Goal: Obtain resource: Download file/media

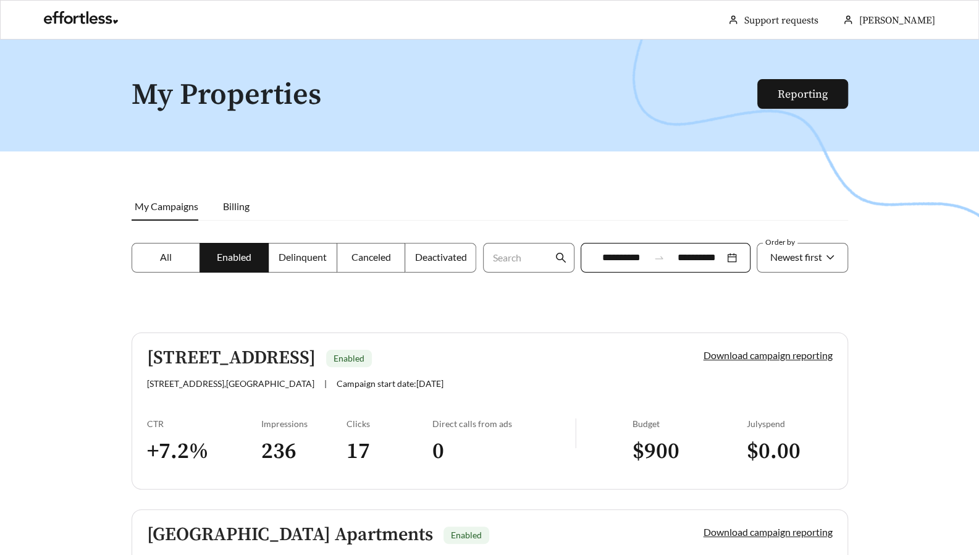
click at [610, 259] on input "**********" at bounding box center [621, 257] width 55 height 15
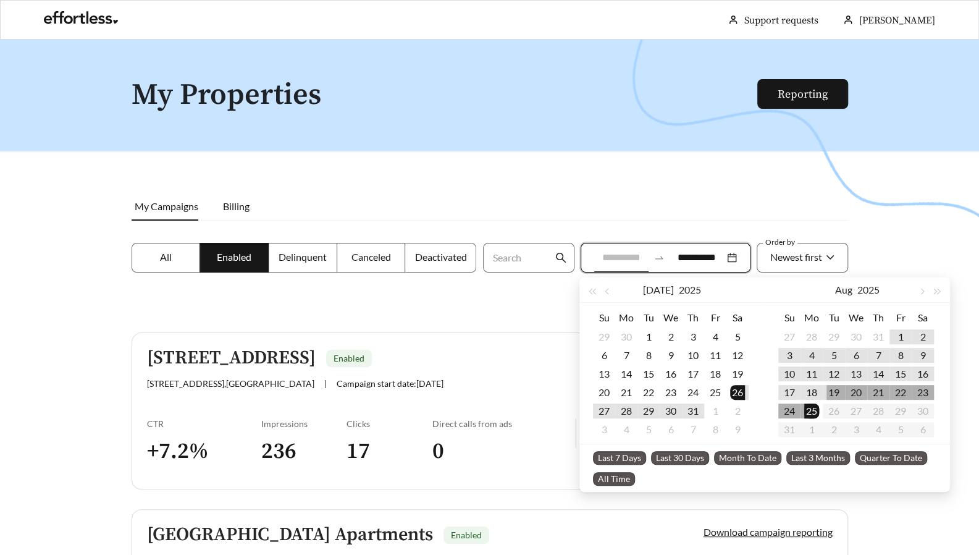
type input "**********"
click at [814, 395] on div "18" at bounding box center [811, 392] width 15 height 15
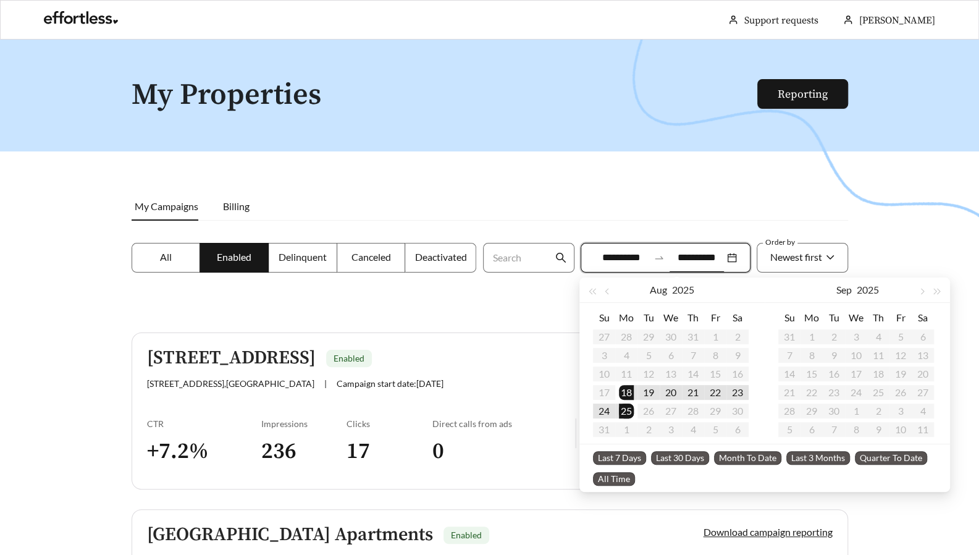
type input "**********"
click at [874, 225] on div at bounding box center [489, 317] width 979 height 555
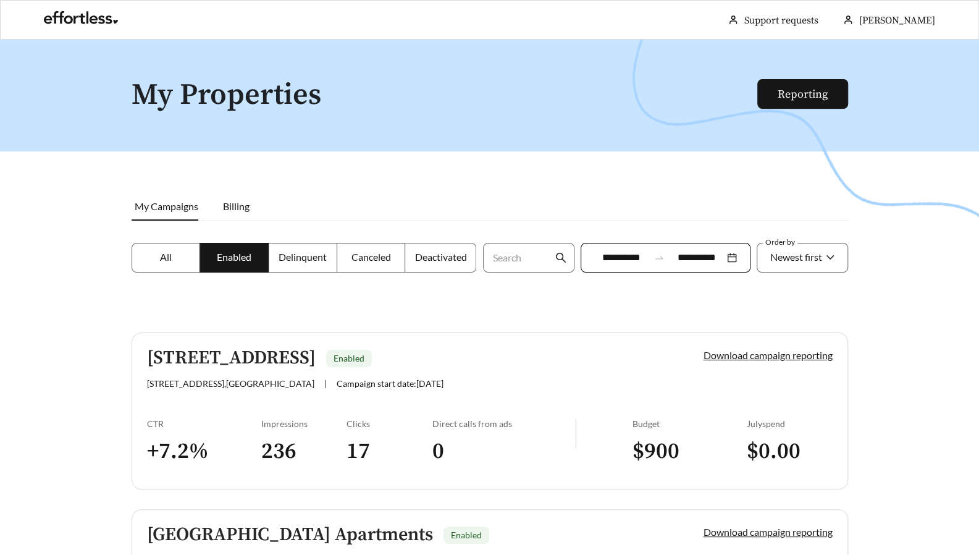
click at [561, 260] on icon "search" at bounding box center [560, 257] width 11 height 11
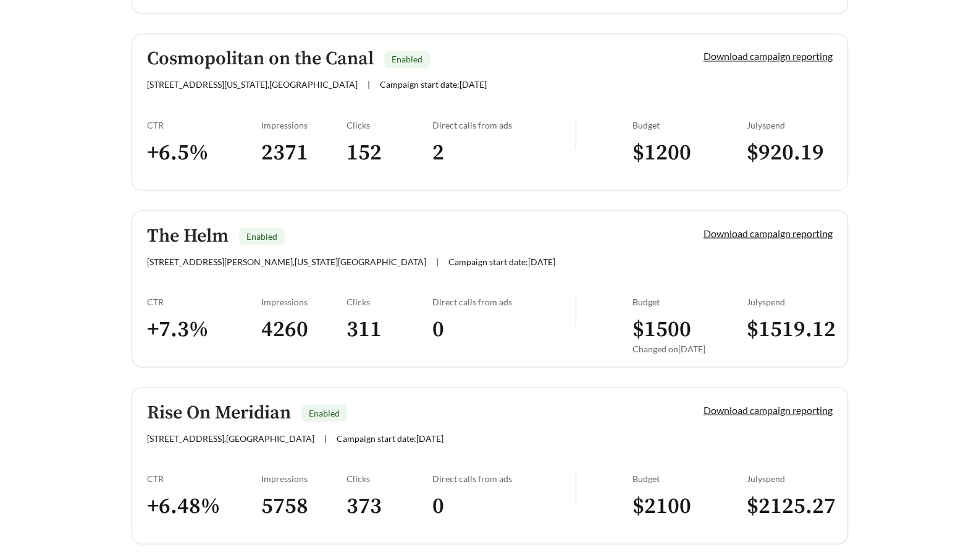
scroll to position [1583, 0]
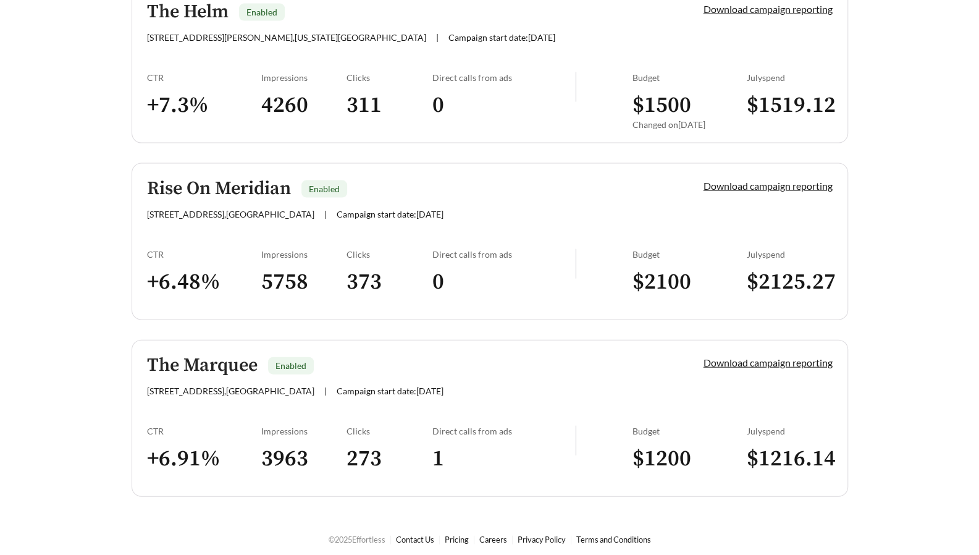
click at [792, 356] on link "Download campaign reporting" at bounding box center [768, 362] width 129 height 12
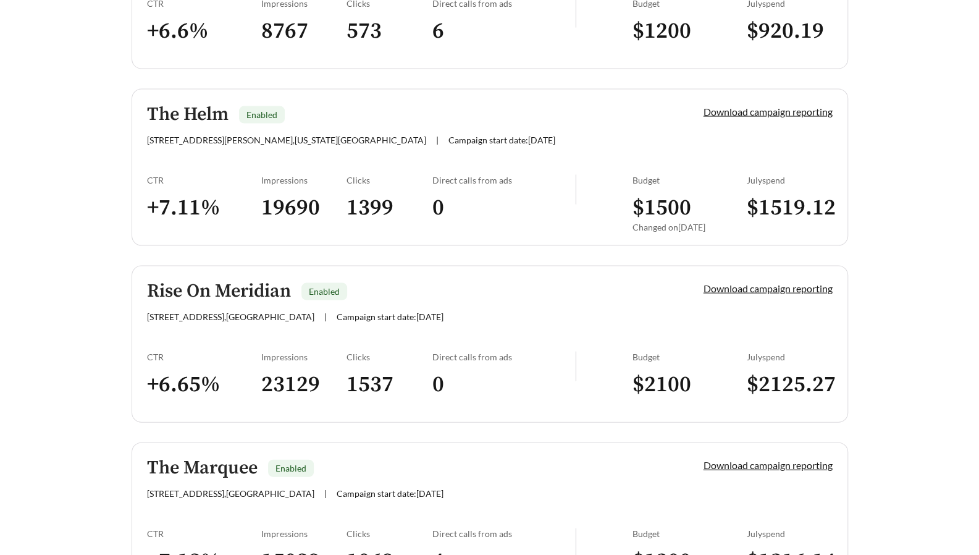
scroll to position [1583, 0]
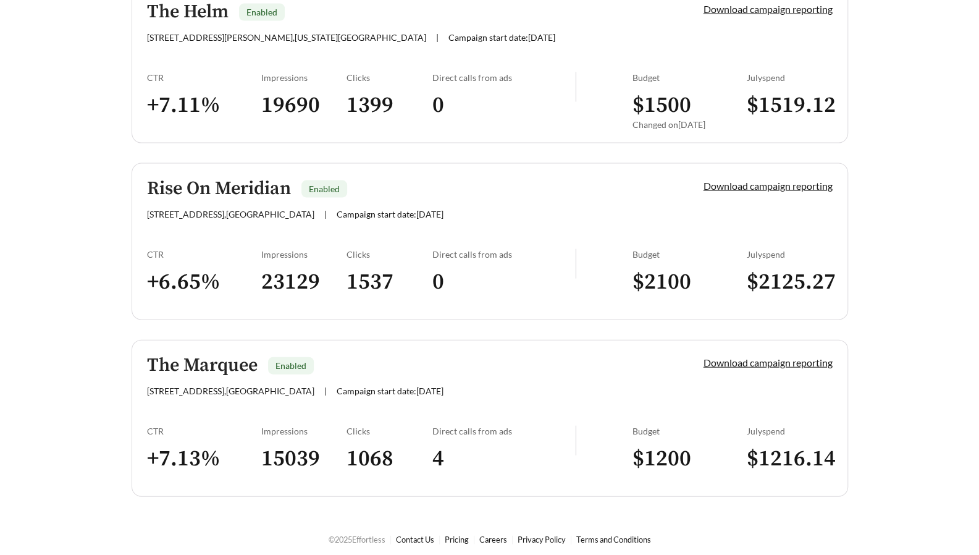
click at [772, 359] on link "Download campaign reporting" at bounding box center [768, 362] width 129 height 12
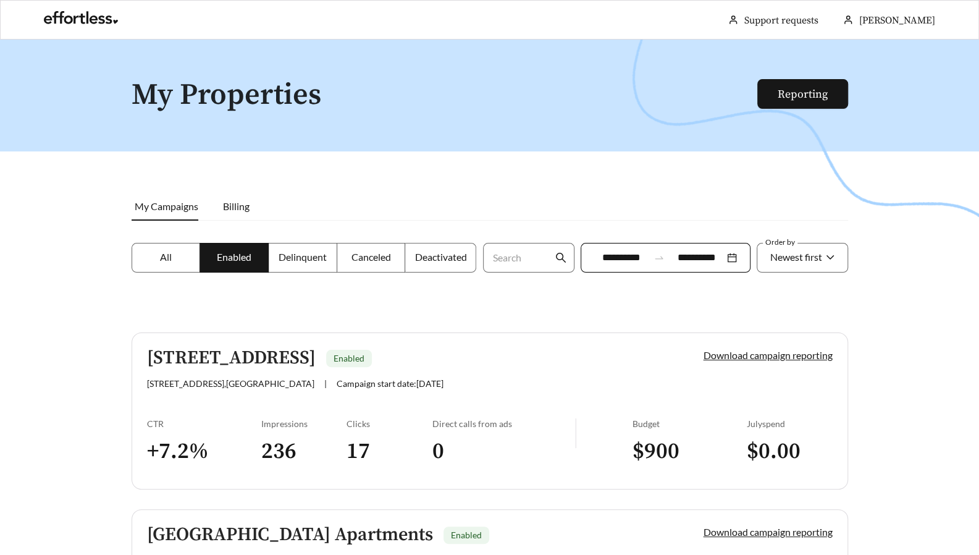
click at [798, 91] on link "Reporting" at bounding box center [803, 94] width 50 height 14
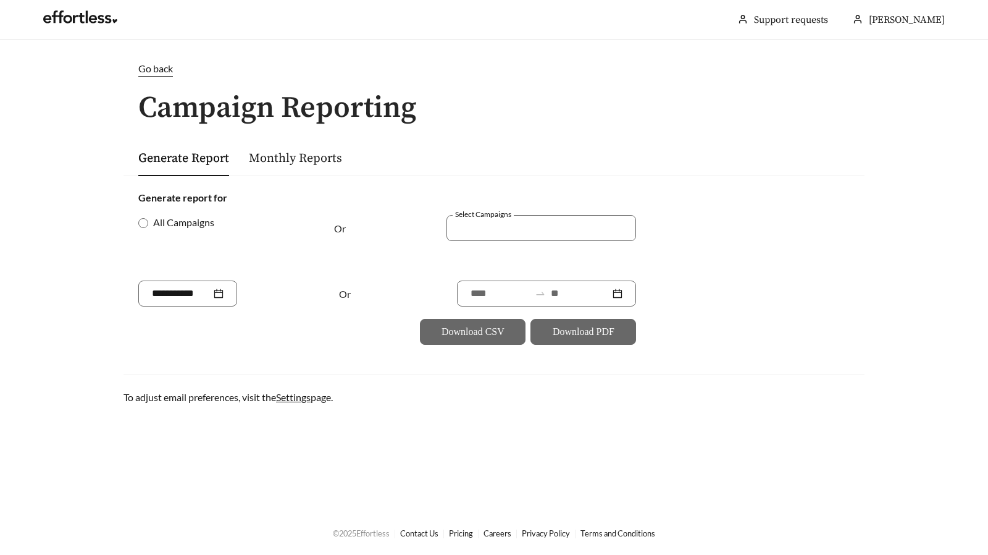
click at [469, 235] on div at bounding box center [532, 227] width 161 height 17
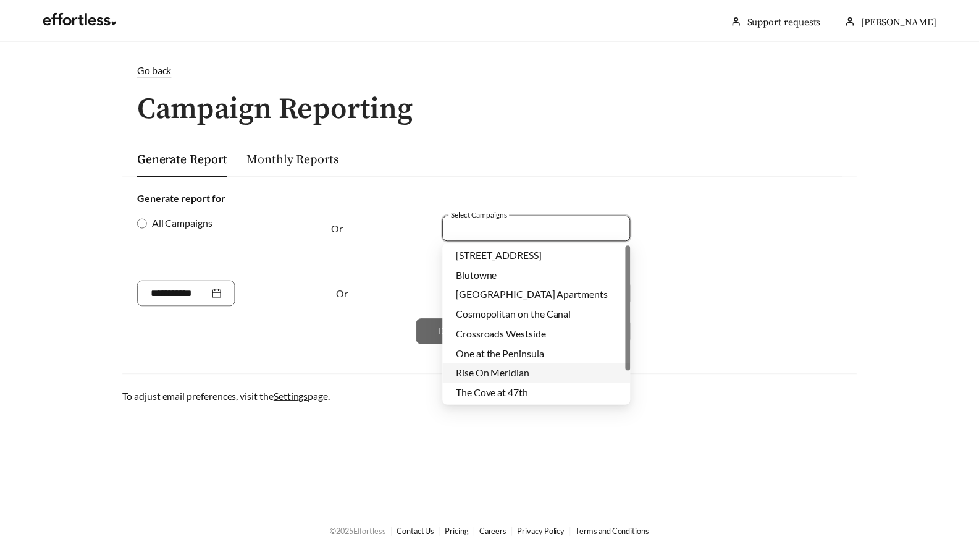
scroll to position [40, 0]
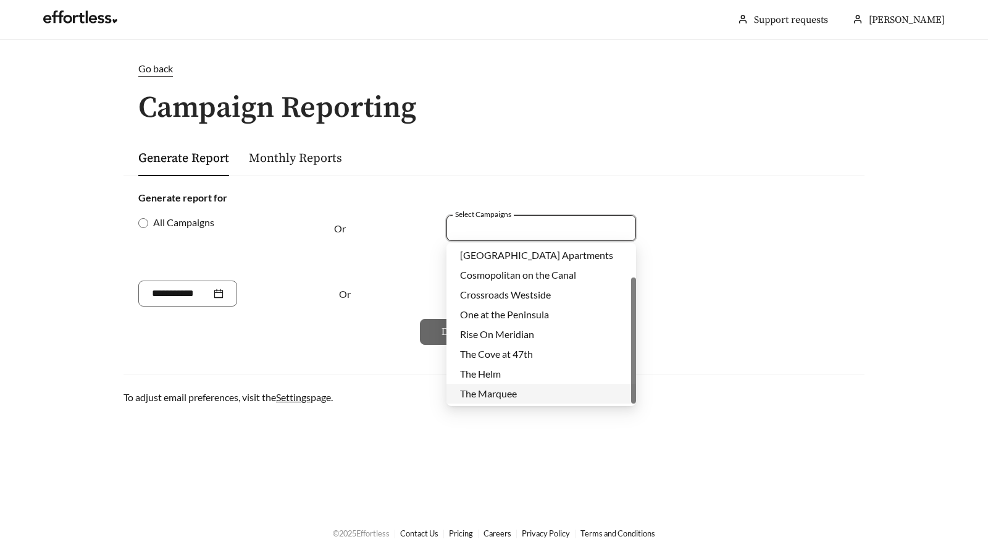
click at [497, 392] on span "The Marquee" at bounding box center [488, 393] width 57 height 12
click at [251, 324] on div "Download CSV Download PDF" at bounding box center [387, 332] width 498 height 26
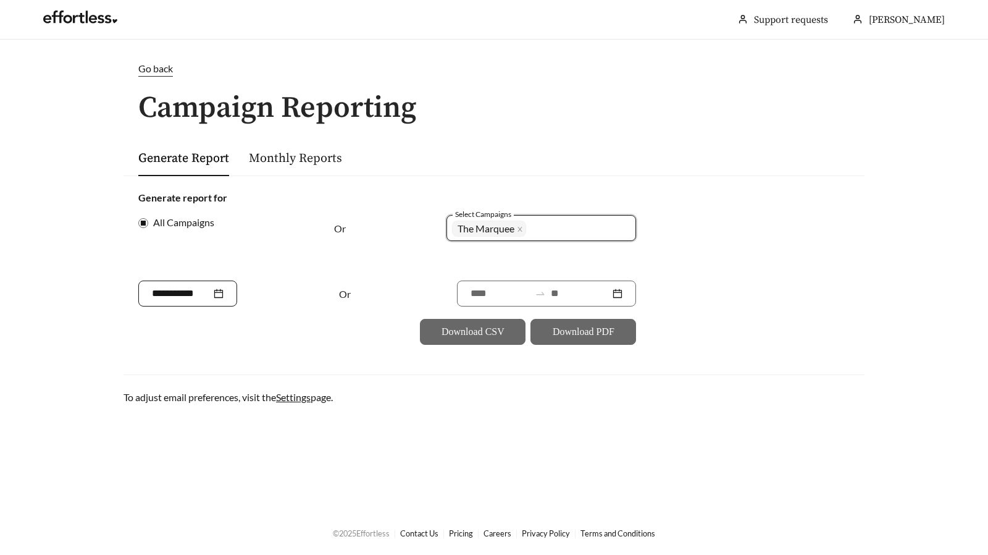
click at [232, 283] on div at bounding box center [187, 293] width 99 height 26
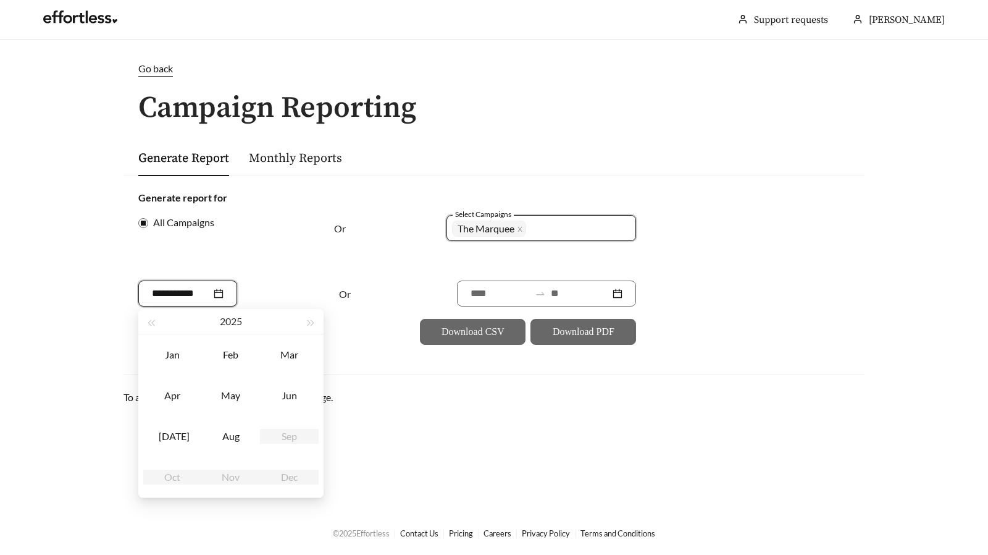
click at [460, 417] on main "Go back Campaign Reporting Generate Report Monthly Reports Generate report for …" at bounding box center [494, 275] width 988 height 471
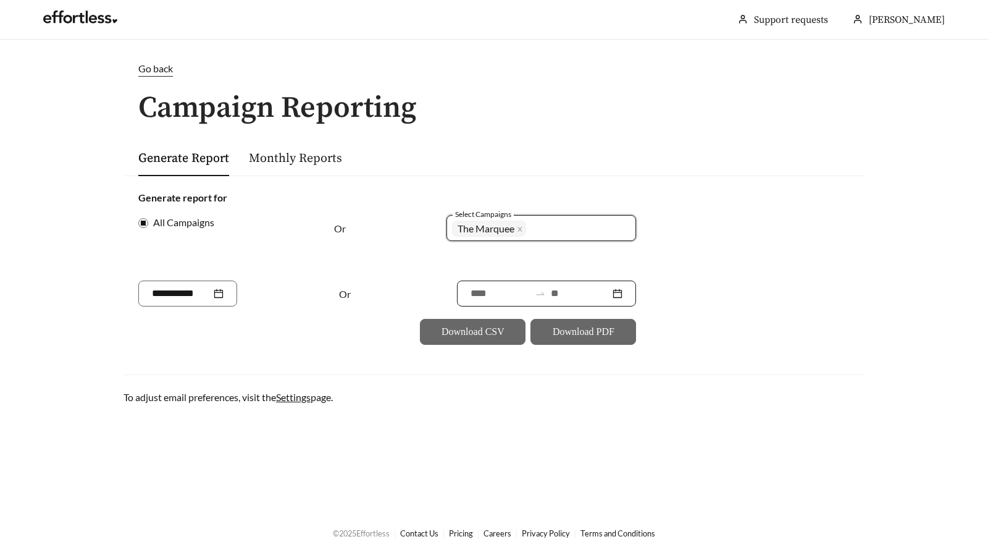
click at [518, 287] on input at bounding box center [500, 293] width 59 height 15
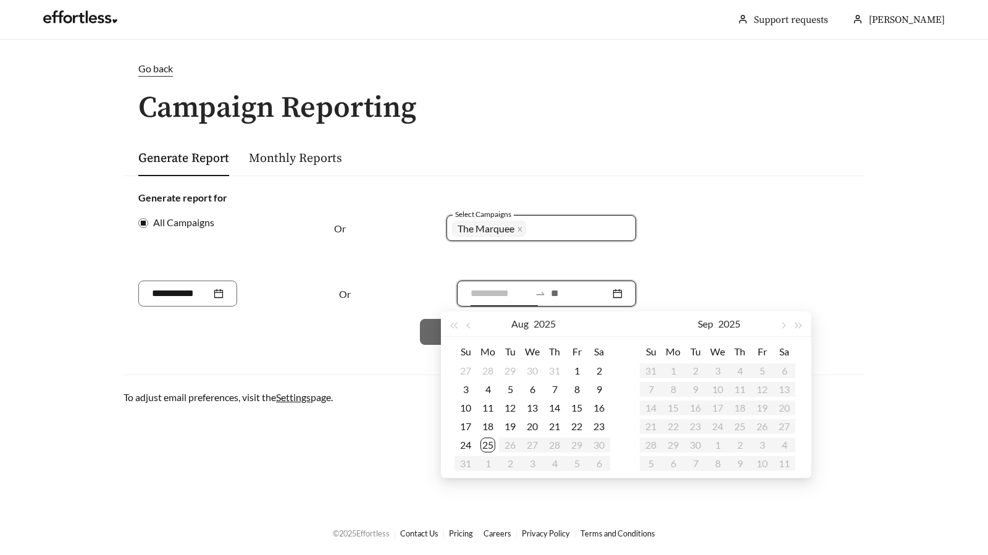
type input "**********"
click at [488, 427] on div "18" at bounding box center [488, 426] width 15 height 15
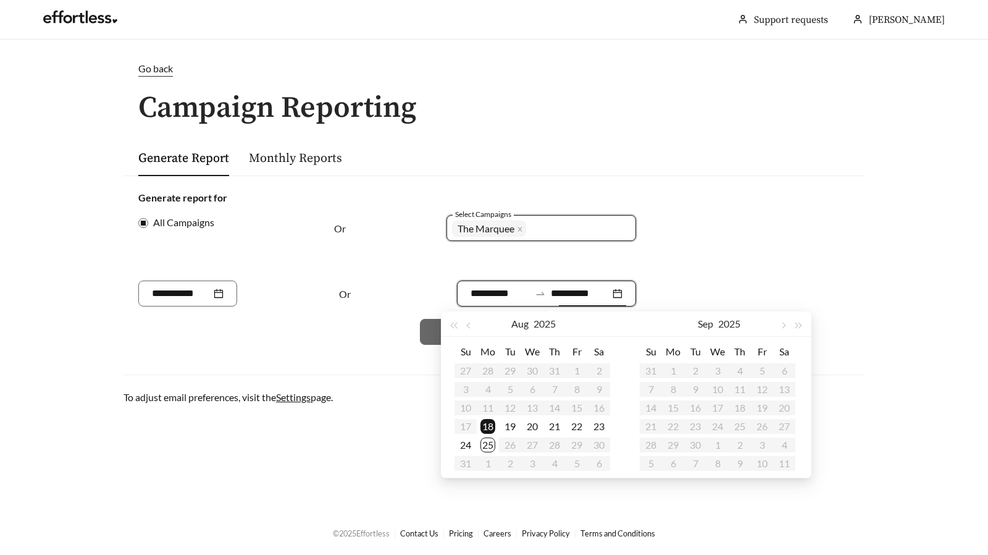
type input "**********"
click at [467, 445] on div "24" at bounding box center [465, 444] width 15 height 15
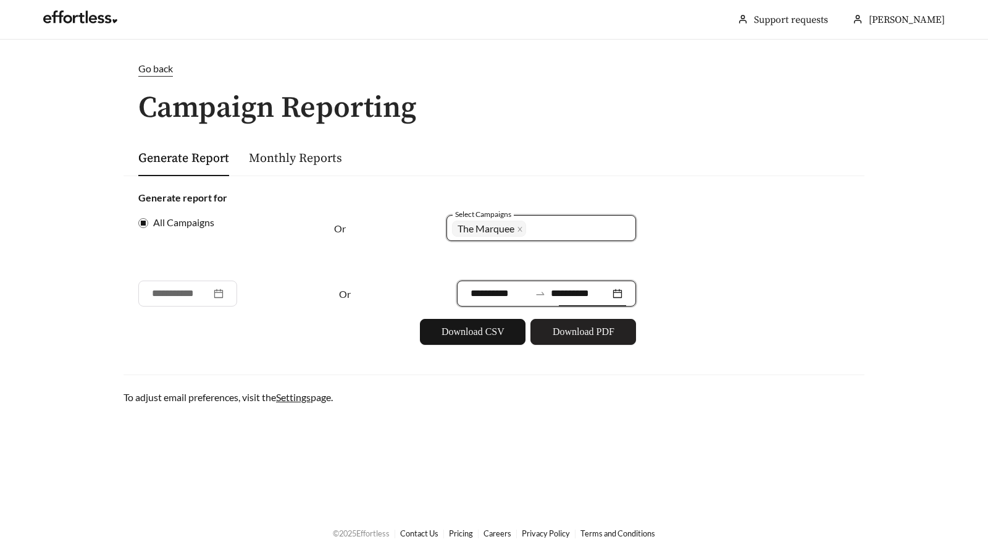
click at [571, 340] on button "Download PDF" at bounding box center [584, 332] width 106 height 26
click at [162, 75] on div "Go back" at bounding box center [155, 68] width 35 height 15
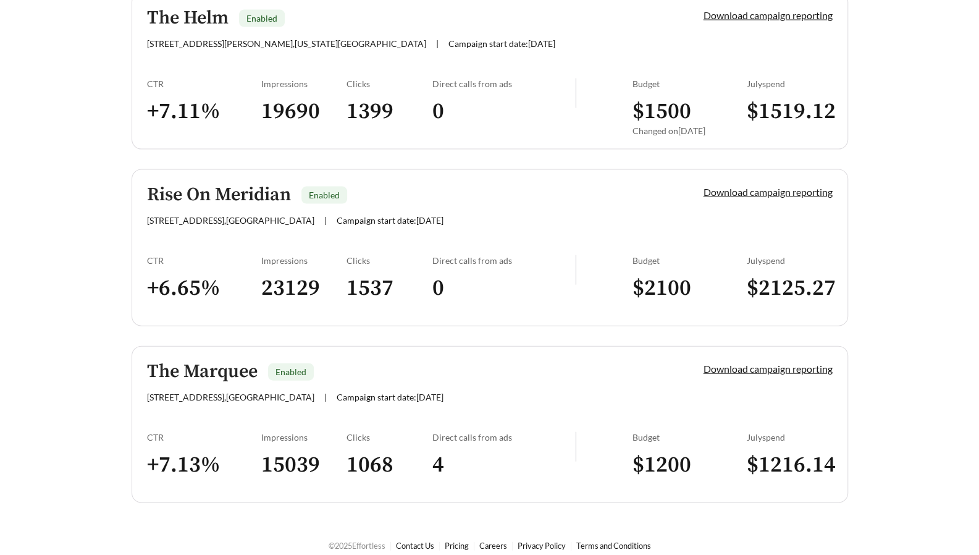
scroll to position [1583, 0]
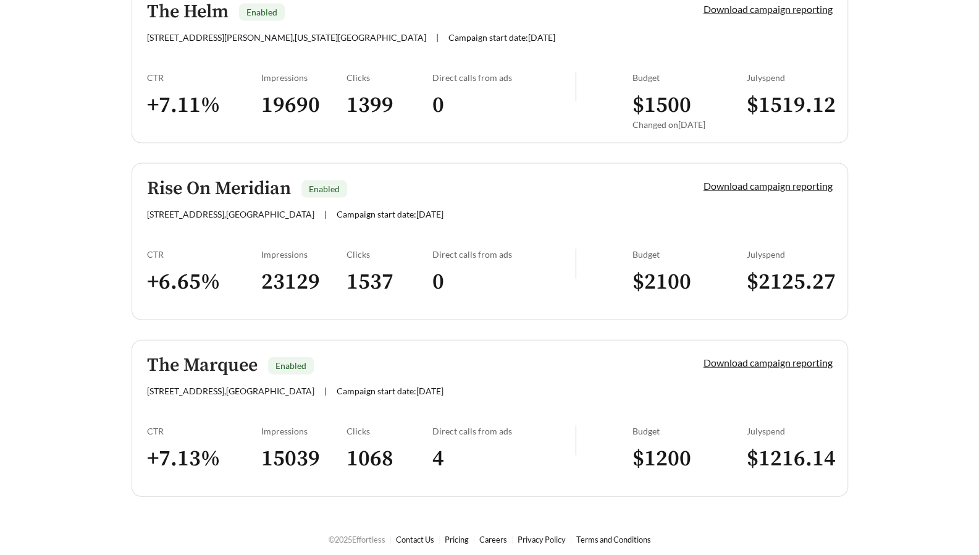
click at [335, 355] on div "The Marquee Enabled" at bounding box center [404, 365] width 515 height 20
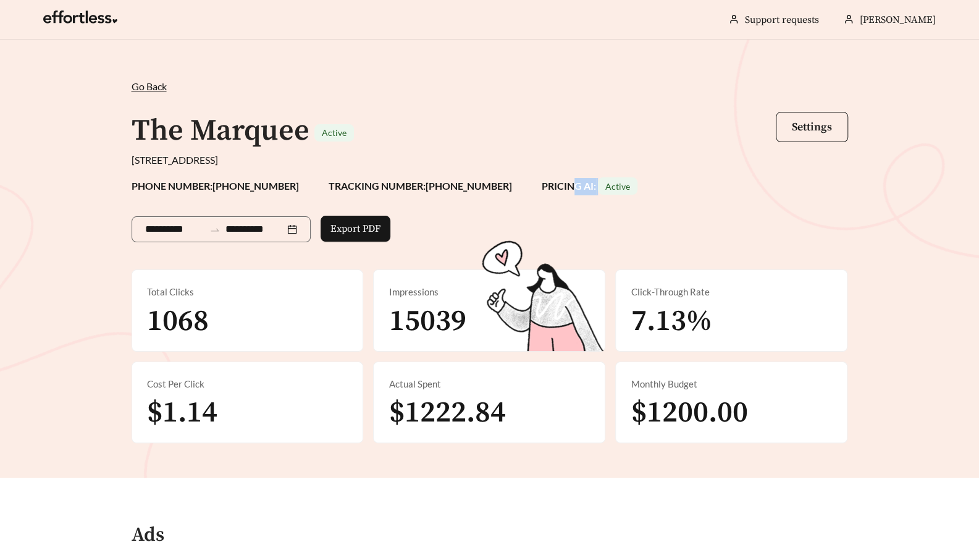
drag, startPoint x: 529, startPoint y: 190, endPoint x: 562, endPoint y: 179, distance: 34.6
click at [562, 180] on strong "PRICING AI: Active" at bounding box center [590, 186] width 96 height 12
click at [552, 209] on div "**********" at bounding box center [490, 227] width 717 height 65
click at [151, 86] on span "Go Back" at bounding box center [149, 86] width 35 height 12
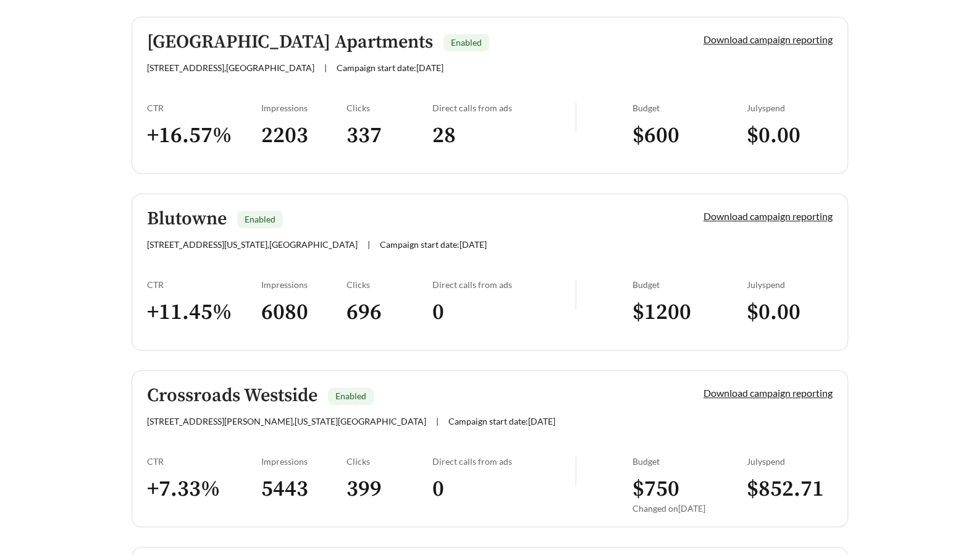
scroll to position [484, 0]
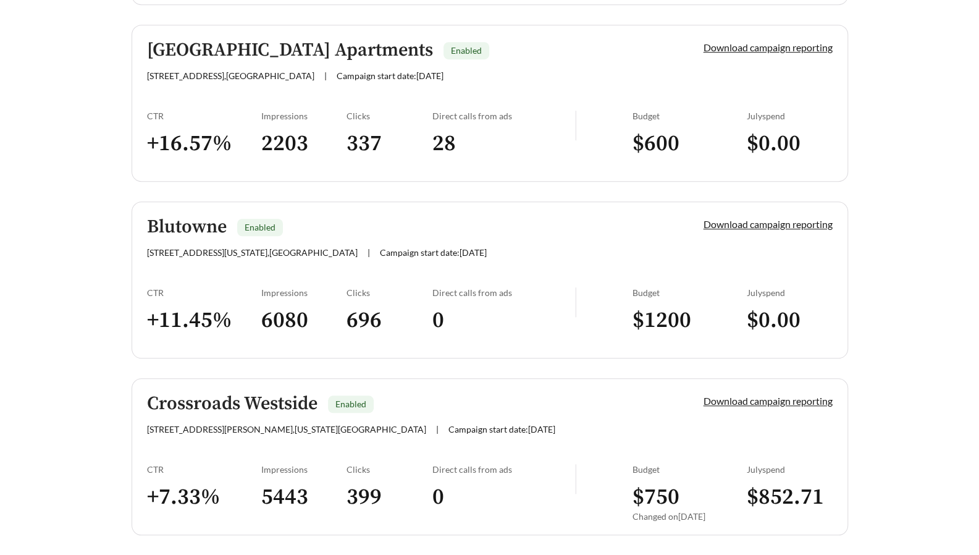
click at [752, 222] on link "Download campaign reporting" at bounding box center [768, 224] width 129 height 12
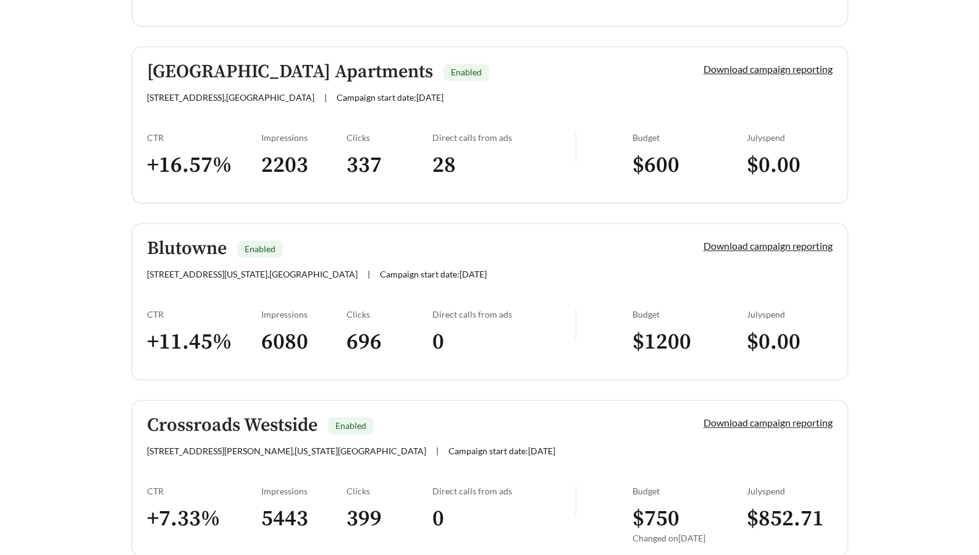
scroll to position [463, 0]
click at [572, 288] on link "Blutowne Enabled [STREET_ADDRESS][US_STATE] | Campaign start date: [DATE] Downl…" at bounding box center [490, 300] width 717 height 157
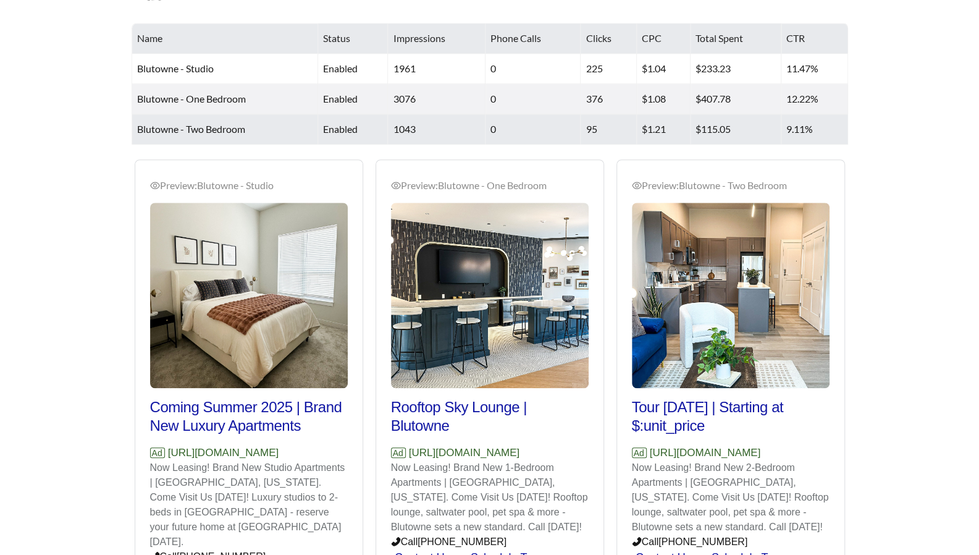
scroll to position [642, 0]
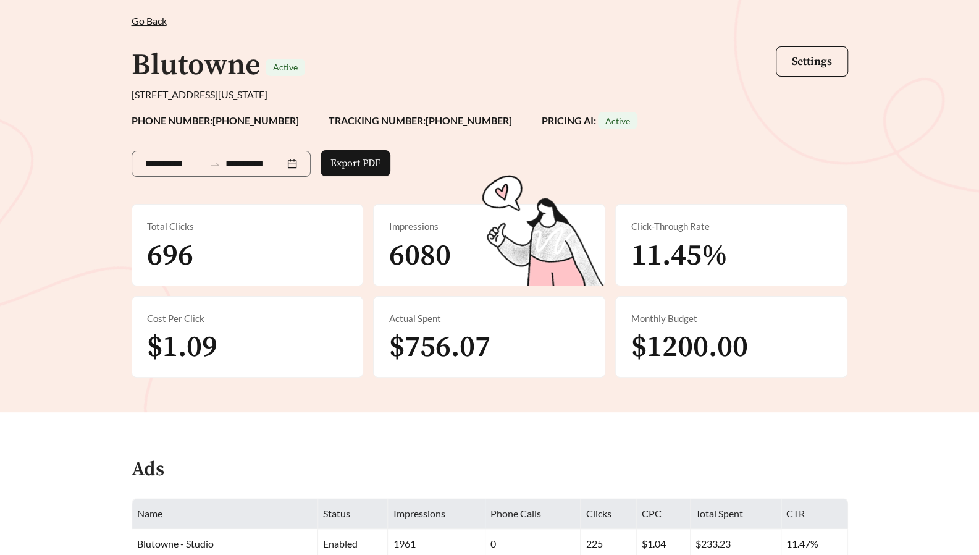
scroll to position [0, 0]
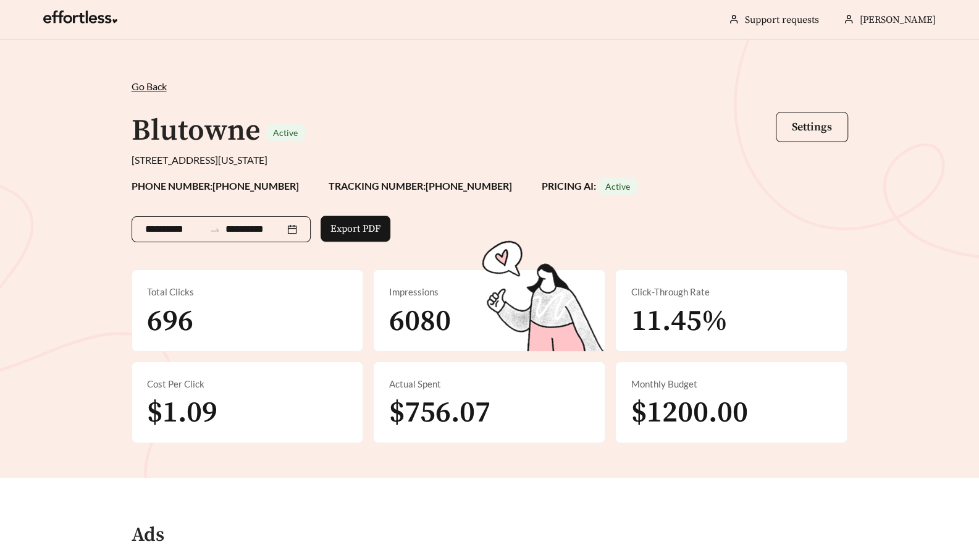
click at [173, 227] on input "**********" at bounding box center [174, 229] width 59 height 15
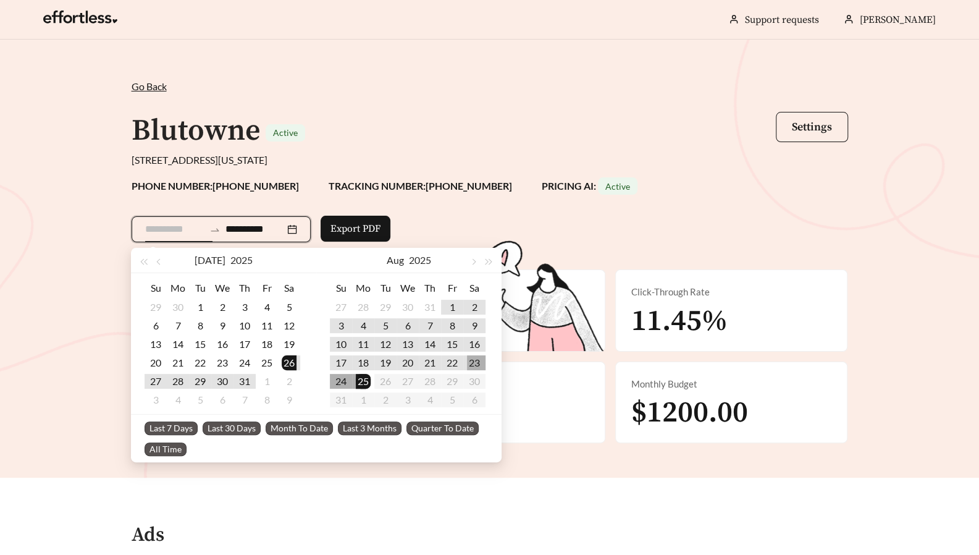
type input "**********"
click at [367, 364] on div "18" at bounding box center [363, 362] width 15 height 15
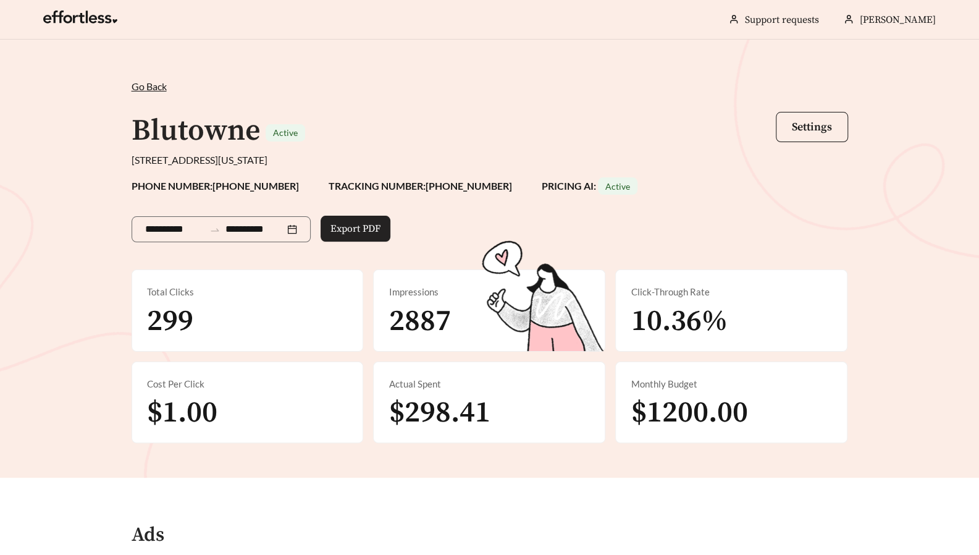
click at [366, 227] on span "Export PDF" at bounding box center [355, 228] width 50 height 15
click at [143, 85] on span "Go Back" at bounding box center [149, 86] width 35 height 12
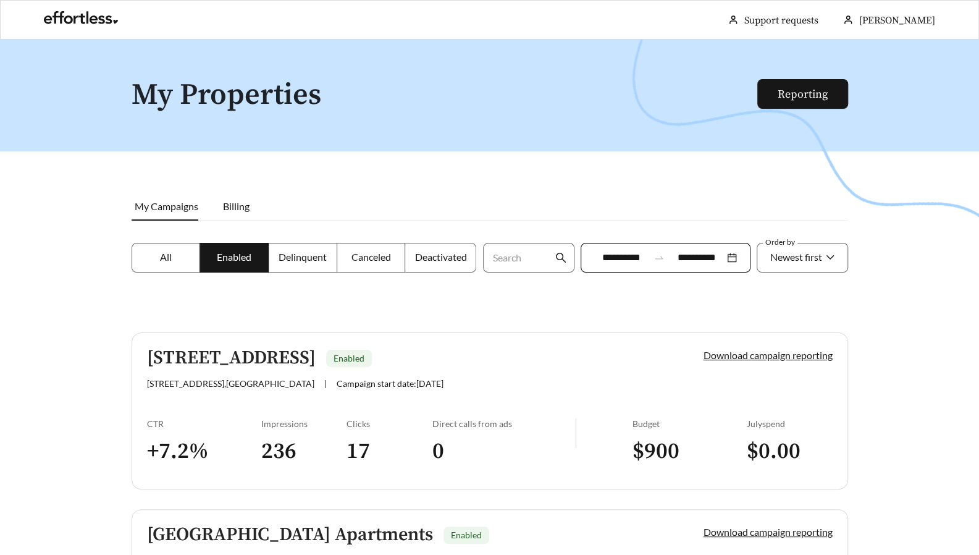
click at [810, 99] on link "Reporting" at bounding box center [803, 94] width 50 height 14
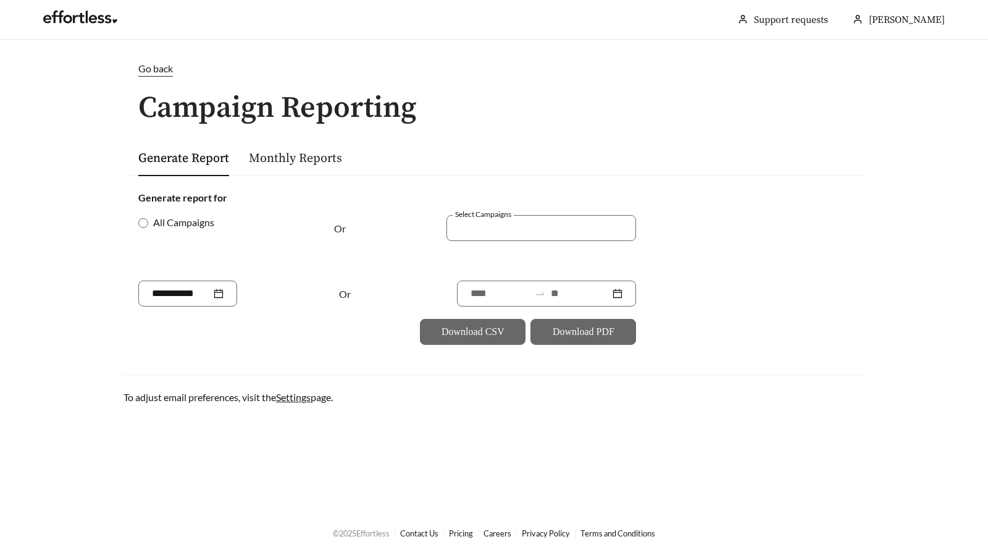
click at [511, 235] on div at bounding box center [532, 227] width 161 height 17
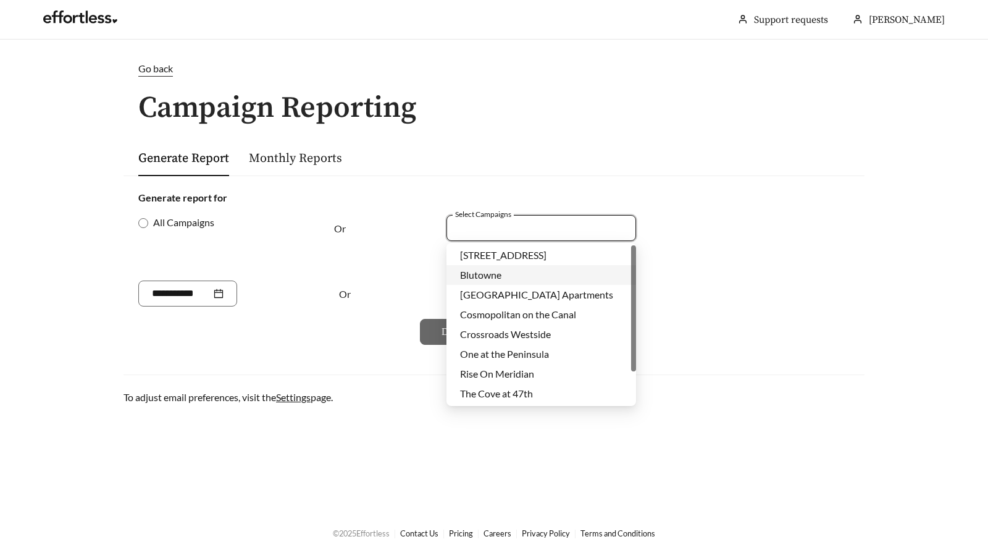
click at [511, 280] on div "Blutowne" at bounding box center [541, 275] width 162 height 14
click at [511, 280] on div "Blutowne" at bounding box center [536, 275] width 153 height 14
click at [511, 280] on div "Blutowne" at bounding box center [541, 275] width 162 height 14
click at [283, 355] on div "Generate report for All Campaigns Or Select Campaigns Blutowne + 0 ... Or Downl…" at bounding box center [494, 267] width 741 height 184
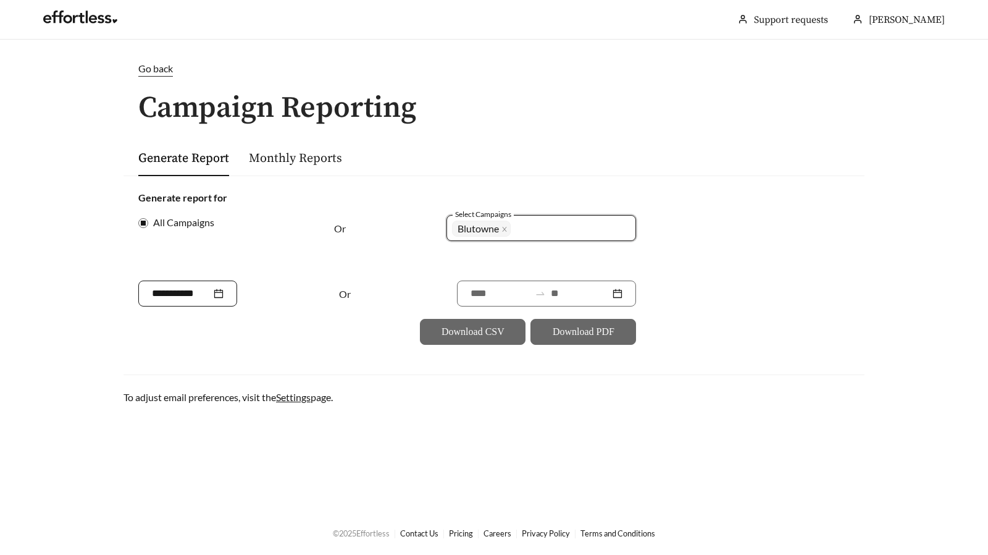
click at [224, 299] on div at bounding box center [188, 293] width 72 height 15
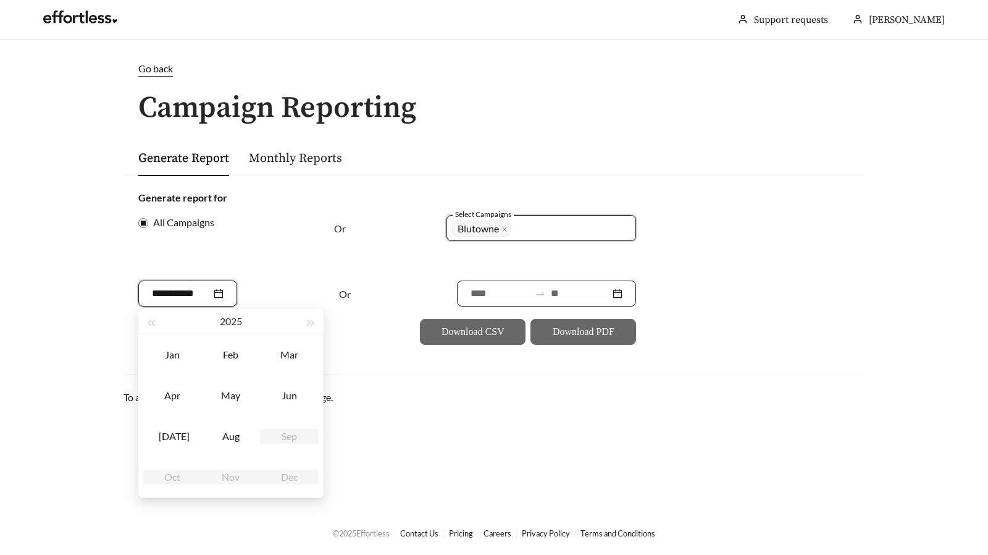
click at [471, 296] on input at bounding box center [500, 293] width 59 height 15
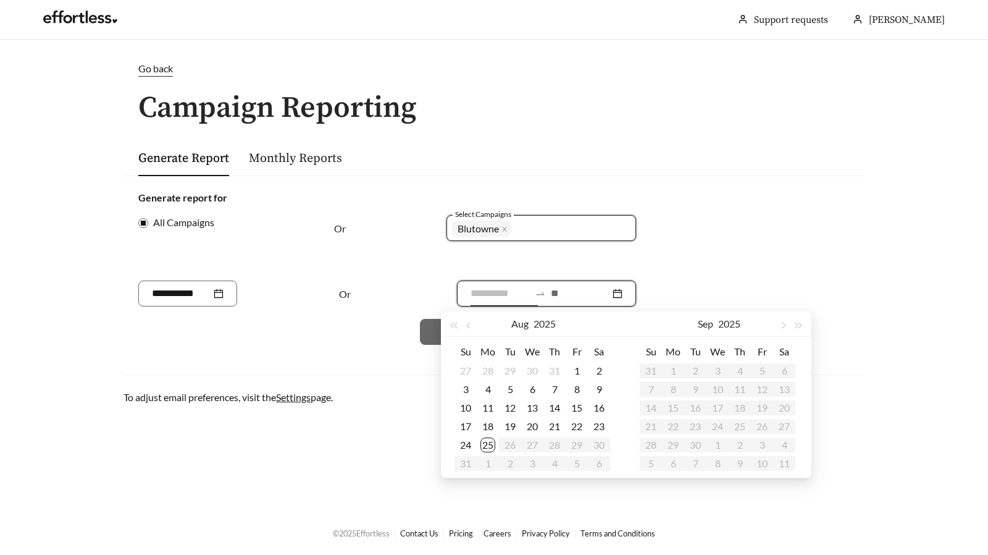
type input "**********"
click at [489, 426] on div "18" at bounding box center [488, 426] width 15 height 15
type input "**********"
click at [467, 445] on div "24" at bounding box center [465, 444] width 15 height 15
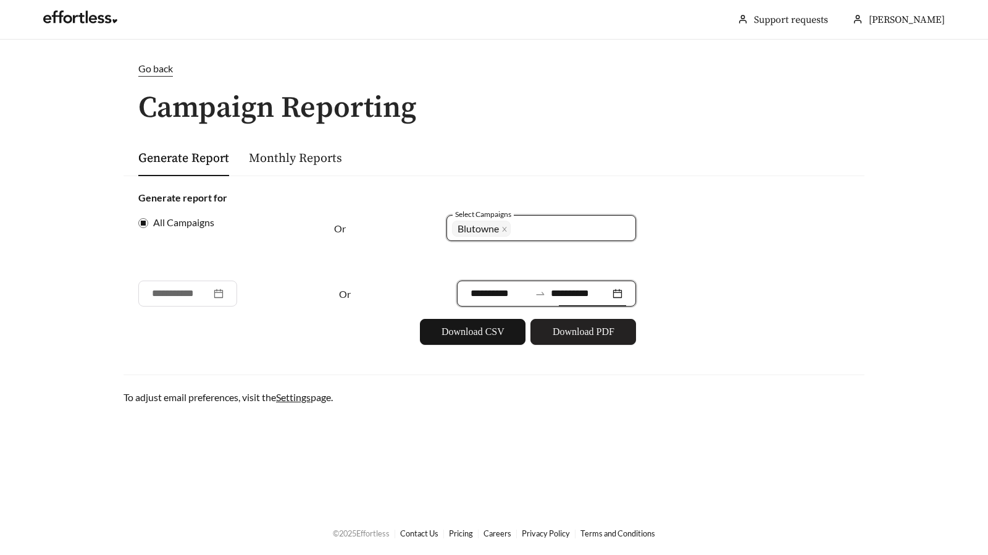
click at [600, 342] on button "Download PDF" at bounding box center [584, 332] width 106 height 26
click at [148, 72] on span "Go back" at bounding box center [155, 68] width 35 height 12
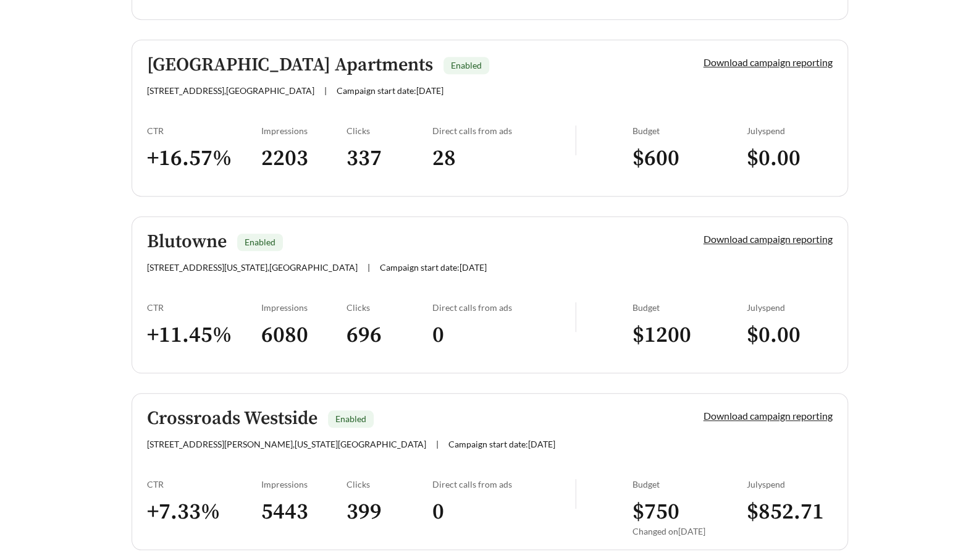
scroll to position [468, 0]
